Goal: Task Accomplishment & Management: Use online tool/utility

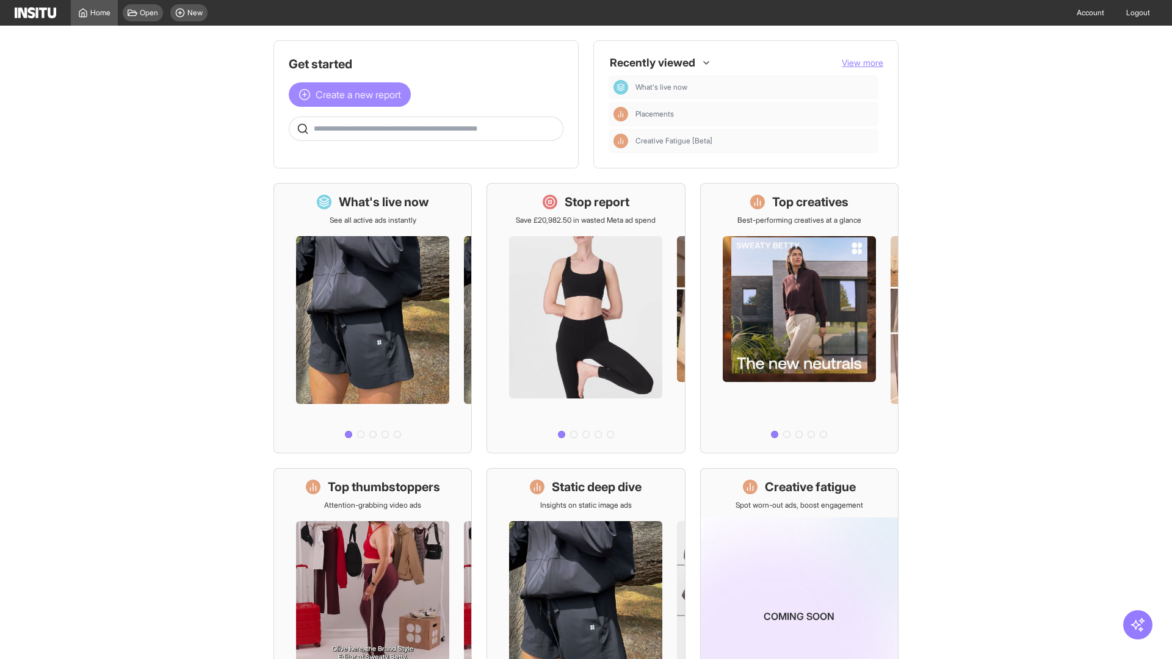
click at [353, 95] on span "Create a new report" at bounding box center [358, 94] width 85 height 15
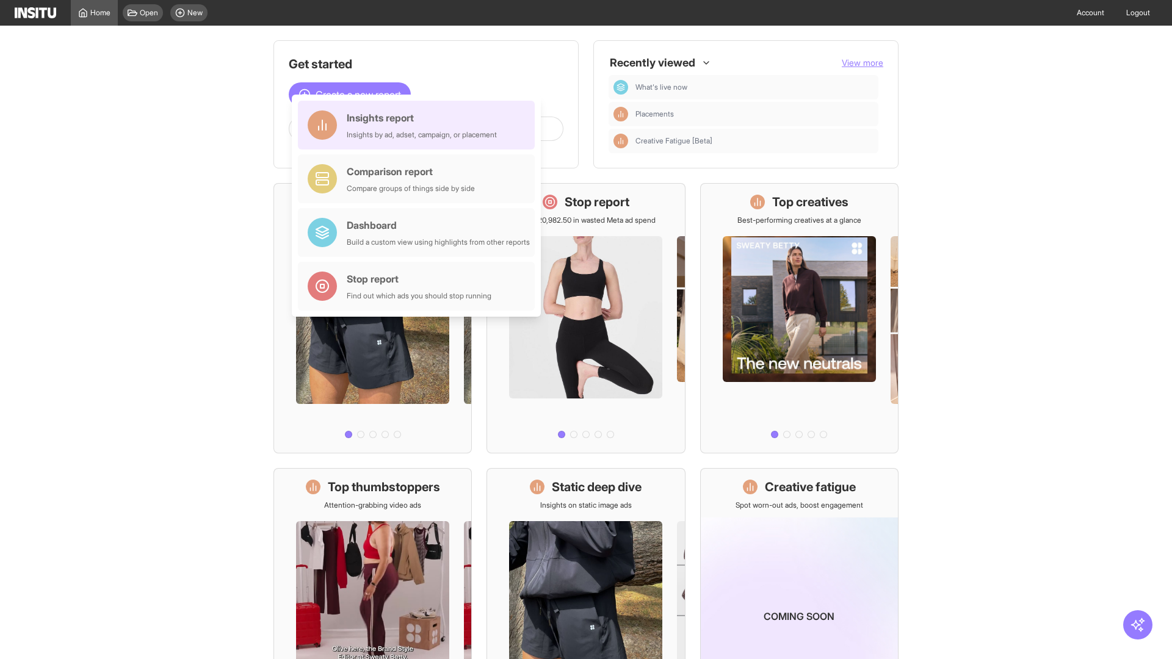
click at [419, 125] on div "Insights report Insights by ad, adset, campaign, or placement" at bounding box center [422, 125] width 150 height 29
